Goal: Browse casually: Explore the website without a specific task or goal

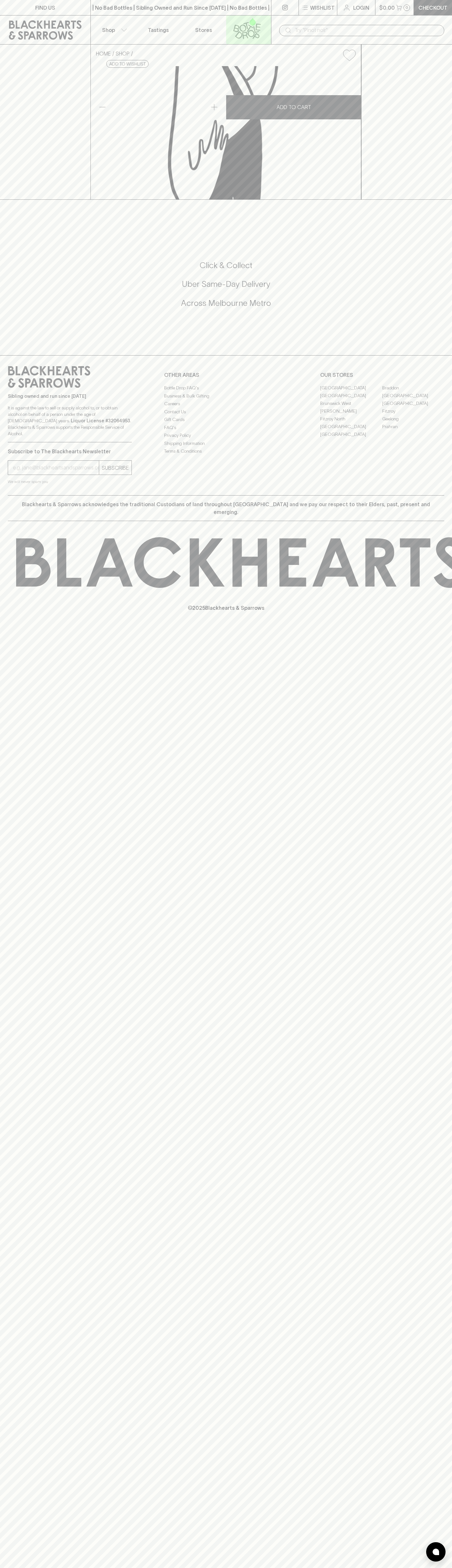
click at [235, 27] on icon at bounding box center [236, 28] width 6 height 7
click at [143, 1567] on html "FIND US | No Bad Bottles | Sibling Owned and Run Since [DATE] | No Bad Bottles …" at bounding box center [226, 784] width 452 height 1568
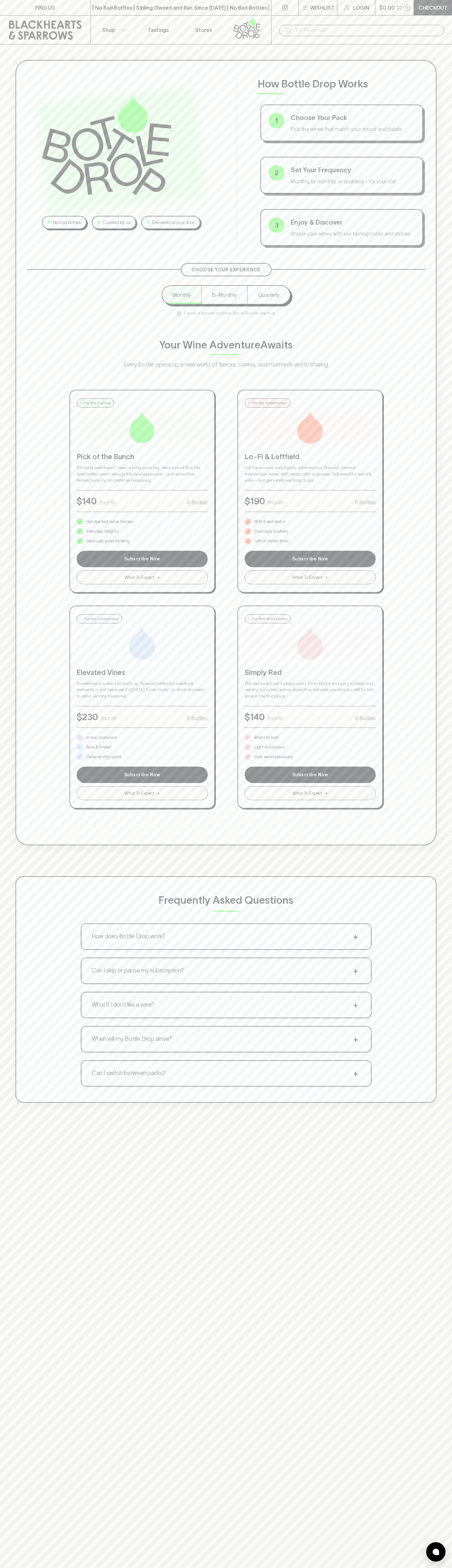
click at [8, 639] on div "No bad bottles Curated by us Delivered to your door How Bottle Drop Works 1 Cho…" at bounding box center [226, 581] width 452 height 1074
